Goal: Task Accomplishment & Management: Manage account settings

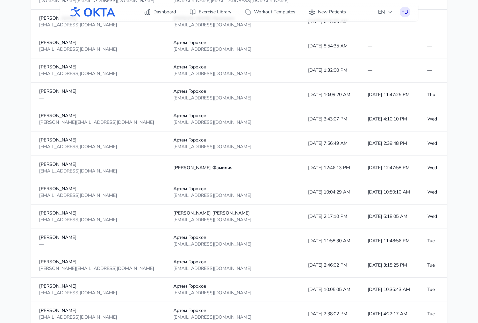
scroll to position [298, 0]
click at [405, 13] on div "FD" at bounding box center [405, 12] width 11 height 11
click at [389, 36] on link "Logout" at bounding box center [373, 39] width 75 height 12
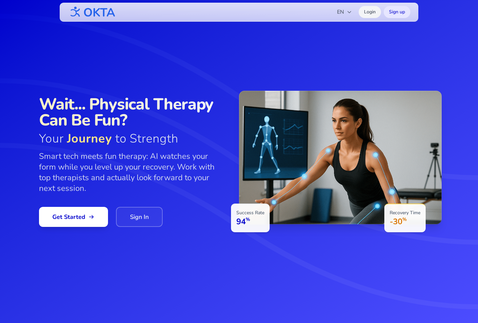
click at [363, 15] on link "Login" at bounding box center [370, 12] width 22 height 12
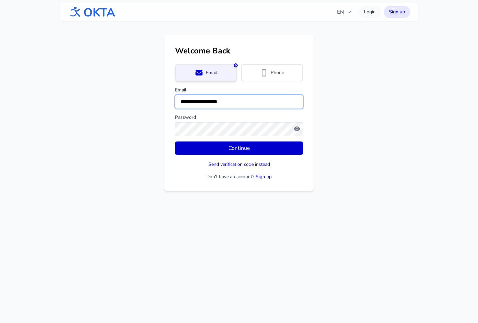
drag, startPoint x: 241, startPoint y: 102, endPoint x: 168, endPoint y: 98, distance: 72.8
click at [168, 98] on div "**********" at bounding box center [238, 113] width 149 height 156
type input "**********"
click at [175, 141] on button "Continue" at bounding box center [239, 147] width 128 height 13
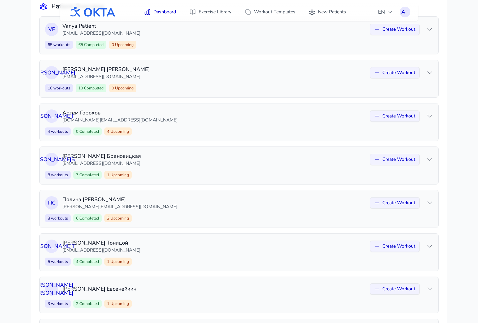
scroll to position [72, 0]
click at [201, 160] on p "[EMAIL_ADDRESS][DOMAIN_NAME]" at bounding box center [214, 163] width 304 height 7
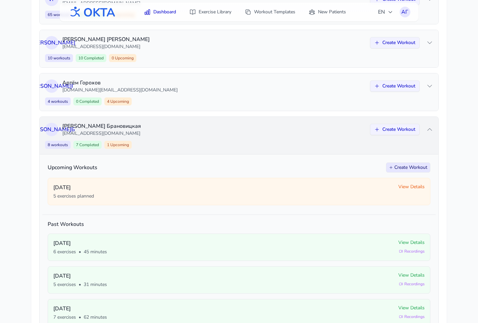
scroll to position [102, 0]
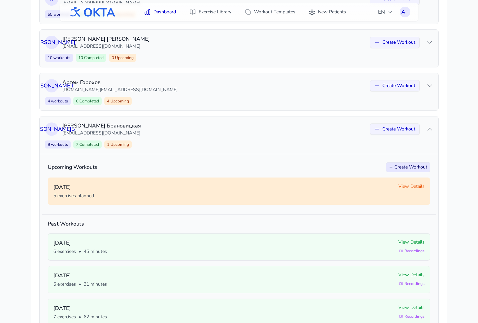
click at [402, 186] on span "View Details" at bounding box center [412, 186] width 26 height 7
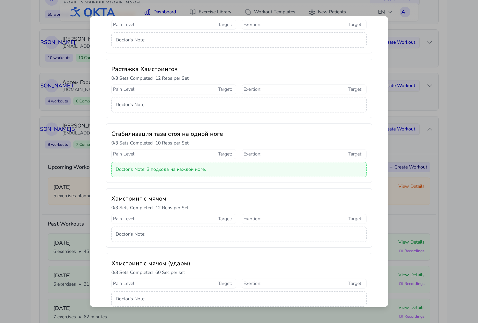
scroll to position [0, 0]
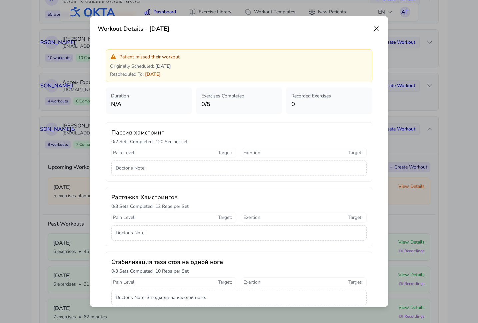
click at [378, 27] on icon at bounding box center [377, 29] width 4 height 4
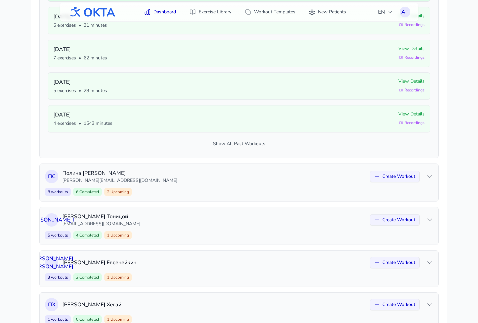
scroll to position [418, 0]
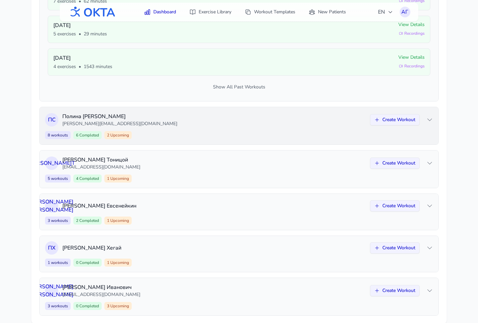
click at [317, 128] on div "П С [PERSON_NAME] [PERSON_NAME][EMAIL_ADDRESS][DOMAIN_NAME] Create Workout 8 wo…" at bounding box center [239, 125] width 399 height 37
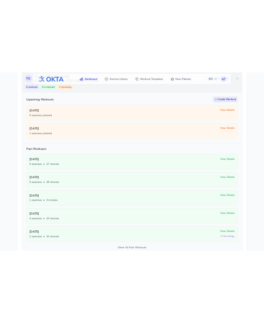
scroll to position [241, 0]
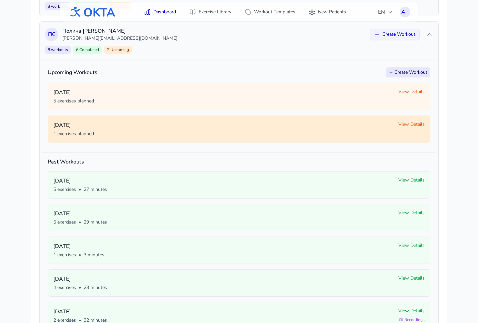
click at [412, 125] on span "View Details" at bounding box center [412, 124] width 26 height 7
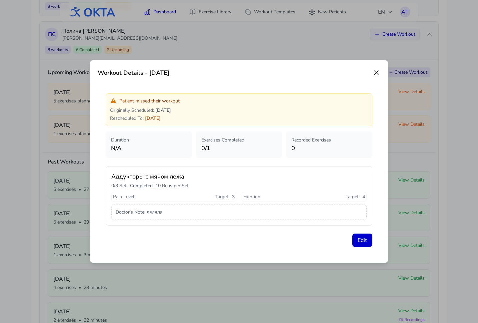
click at [376, 71] on icon at bounding box center [377, 73] width 8 height 8
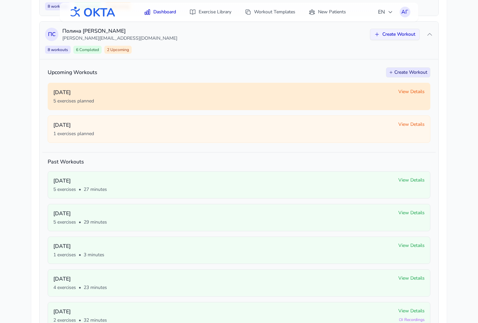
click at [402, 94] on span "View Details" at bounding box center [412, 91] width 26 height 7
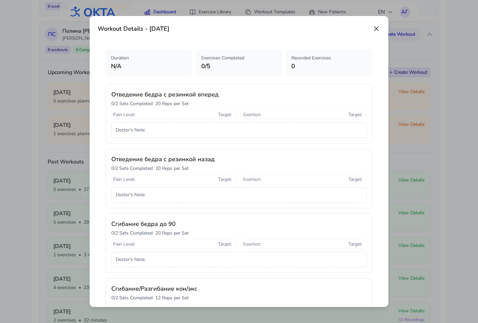
click at [376, 27] on icon at bounding box center [377, 29] width 8 height 8
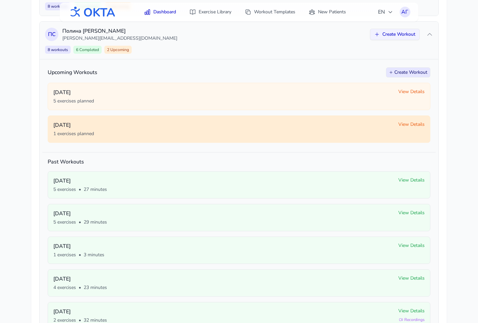
click at [400, 122] on span "View Details" at bounding box center [412, 124] width 26 height 7
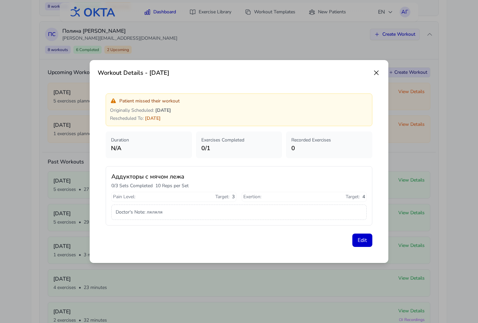
click at [377, 72] on icon at bounding box center [377, 73] width 8 height 8
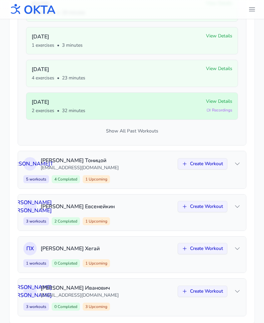
scroll to position [460, 0]
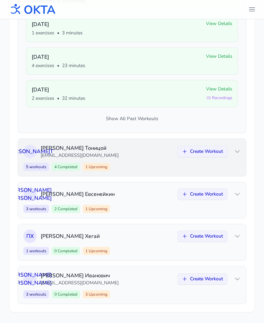
click at [155, 153] on p "ktonitsoy@gmail.com" at bounding box center [107, 155] width 133 height 7
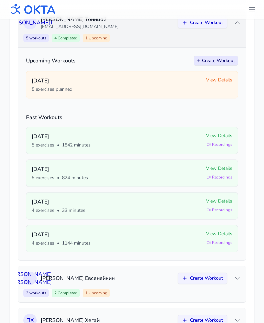
scroll to position [270, 0]
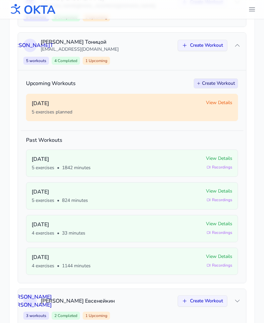
click at [218, 102] on span "View Details" at bounding box center [219, 102] width 26 height 7
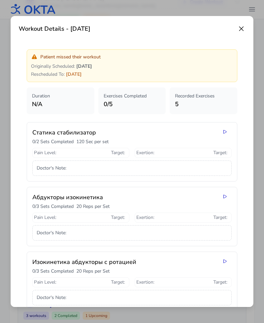
click at [240, 27] on icon at bounding box center [242, 29] width 8 height 8
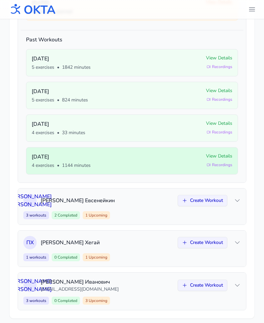
scroll to position [377, 0]
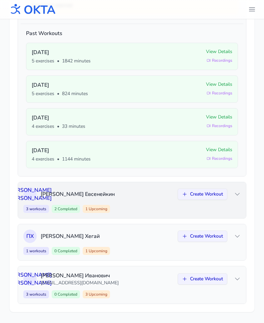
click at [147, 204] on div "Н Е Николай Евсенейкин Create Workout 3 workouts 2 Completed 1 Upcoming Create …" at bounding box center [132, 200] width 228 height 36
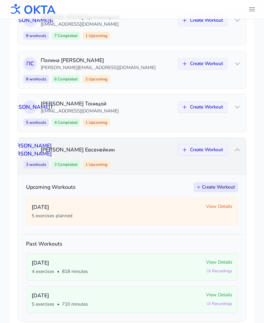
scroll to position [312, 0]
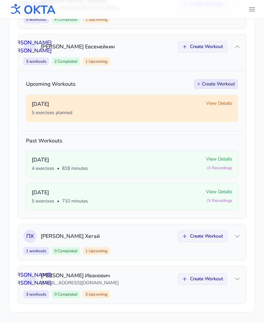
click at [217, 101] on span "View Details" at bounding box center [219, 103] width 26 height 7
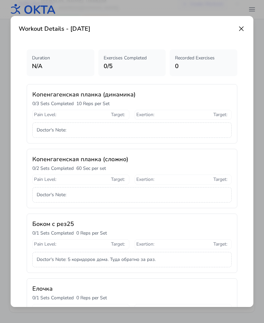
click at [242, 27] on icon at bounding box center [242, 29] width 8 height 8
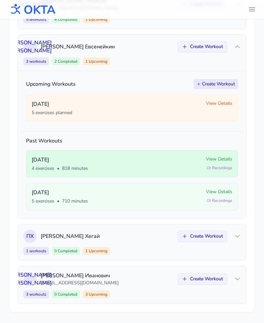
click at [191, 163] on p "Thursday, September 25" at bounding box center [116, 160] width 169 height 8
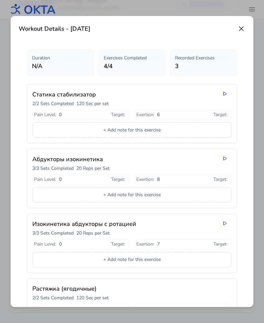
click at [242, 28] on icon at bounding box center [242, 29] width 4 height 4
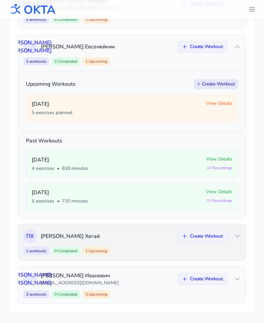
click at [164, 254] on div "1 workouts 0 Completed 1 Upcoming Create Workout" at bounding box center [131, 251] width 217 height 8
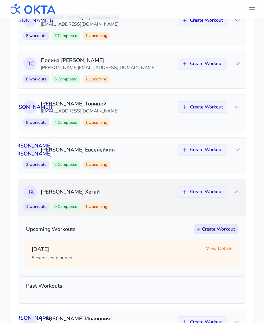
scroll to position [252, 0]
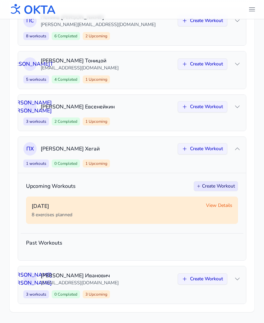
click at [219, 206] on span "View Details" at bounding box center [219, 205] width 26 height 7
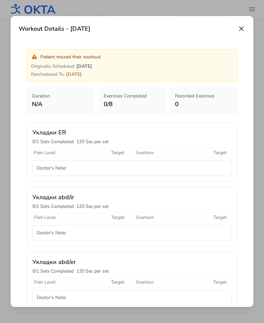
click at [241, 30] on icon at bounding box center [242, 29] width 8 height 8
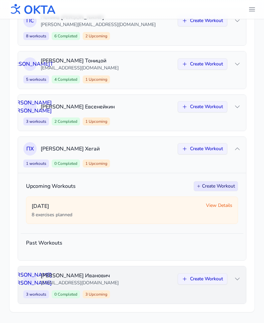
click at [142, 288] on div "Н И Николай Иванович da.saninskiy@gmail.com Create Workout 3 workouts 0 Complet…" at bounding box center [132, 284] width 228 height 37
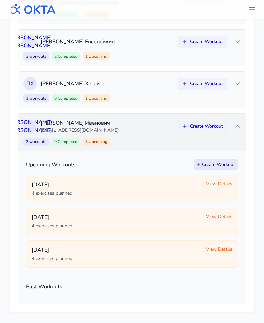
scroll to position [317, 0]
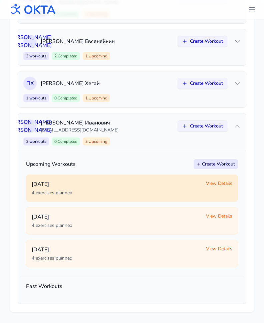
click at [210, 186] on span "View Details" at bounding box center [219, 183] width 26 height 7
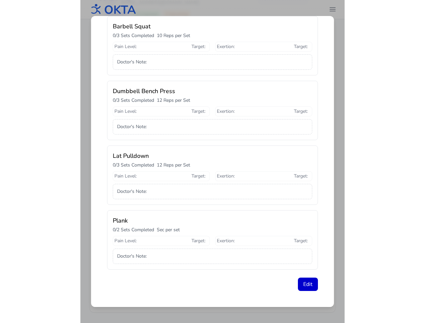
scroll to position [0, 0]
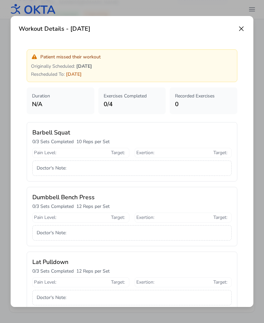
click at [241, 26] on icon at bounding box center [242, 29] width 8 height 8
